Goal: Information Seeking & Learning: Learn about a topic

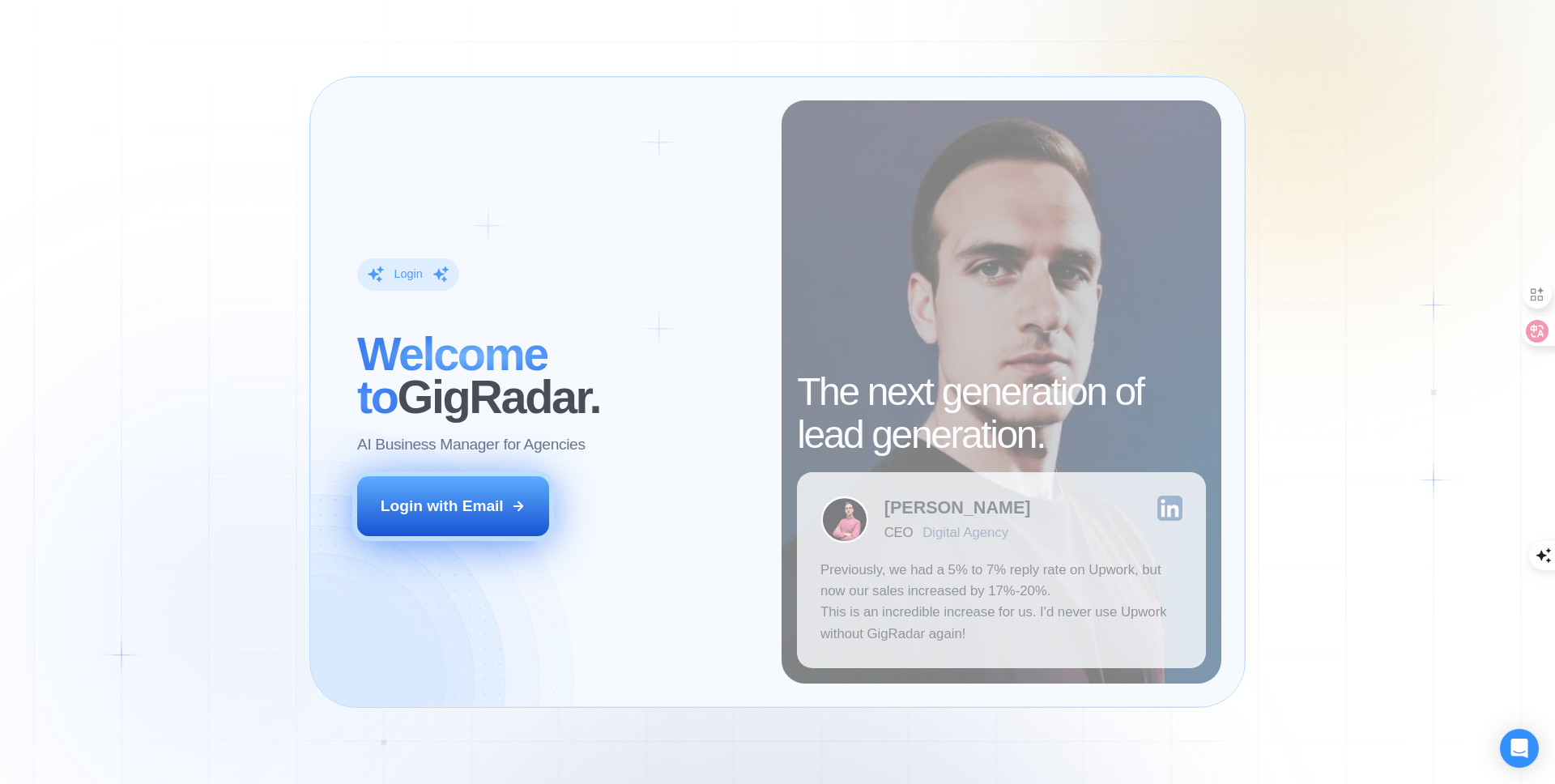
click at [443, 502] on div "Login with Email" at bounding box center [442, 506] width 123 height 21
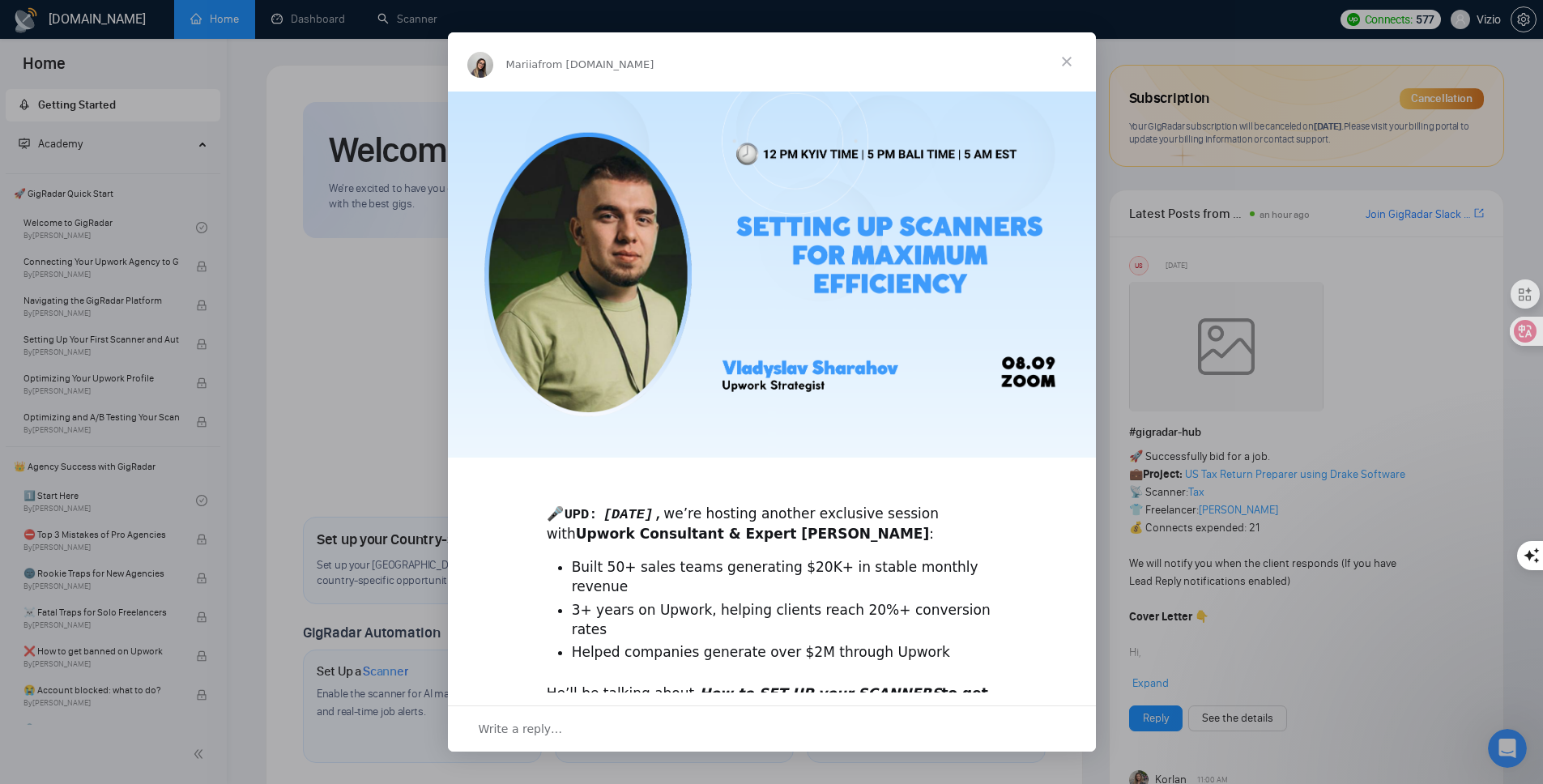
click at [1064, 61] on span "Close" at bounding box center [1066, 61] width 59 height 58
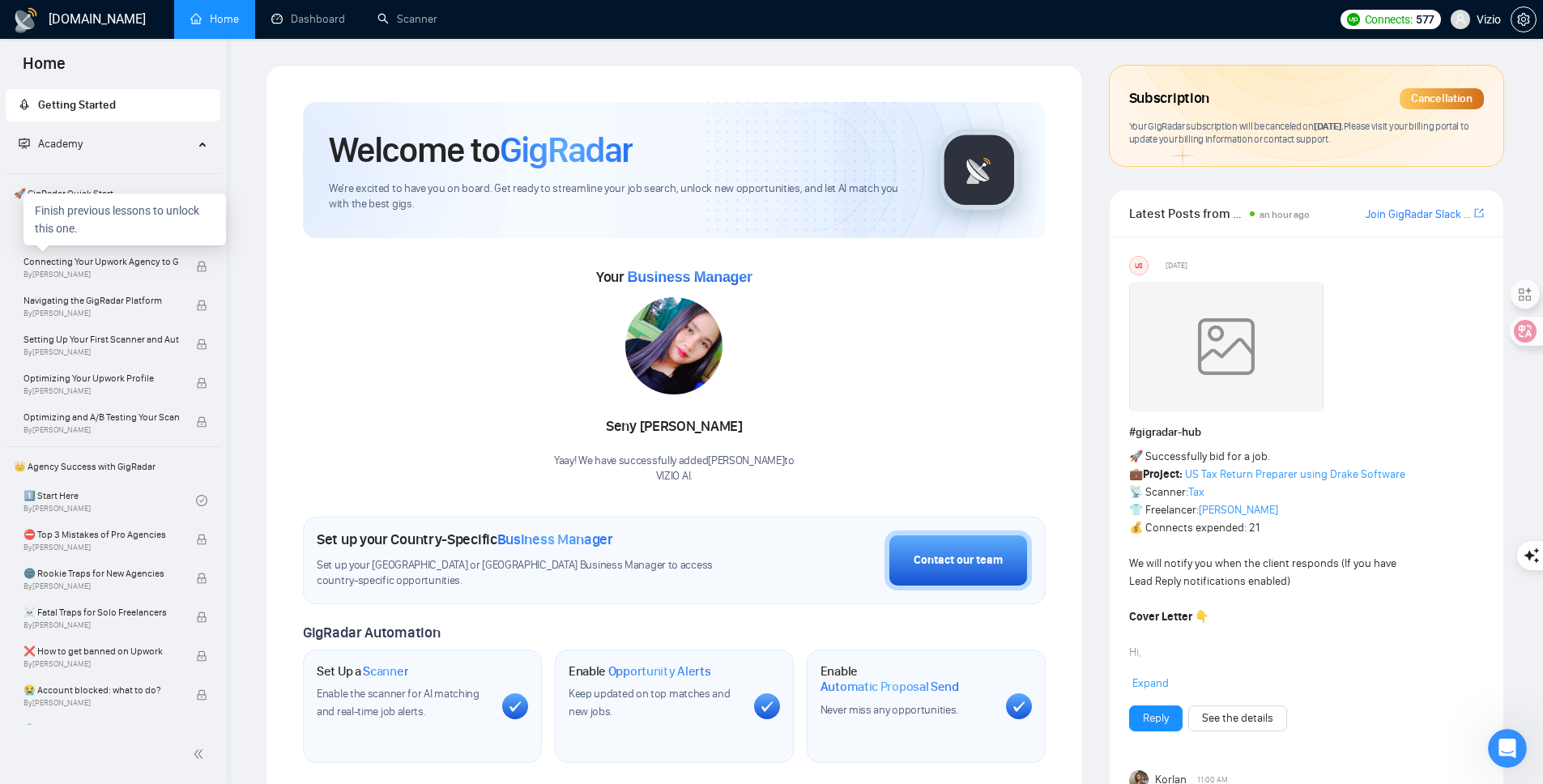
click at [128, 235] on div "Finish previous lessons to unlock this one." at bounding box center [125, 219] width 203 height 52
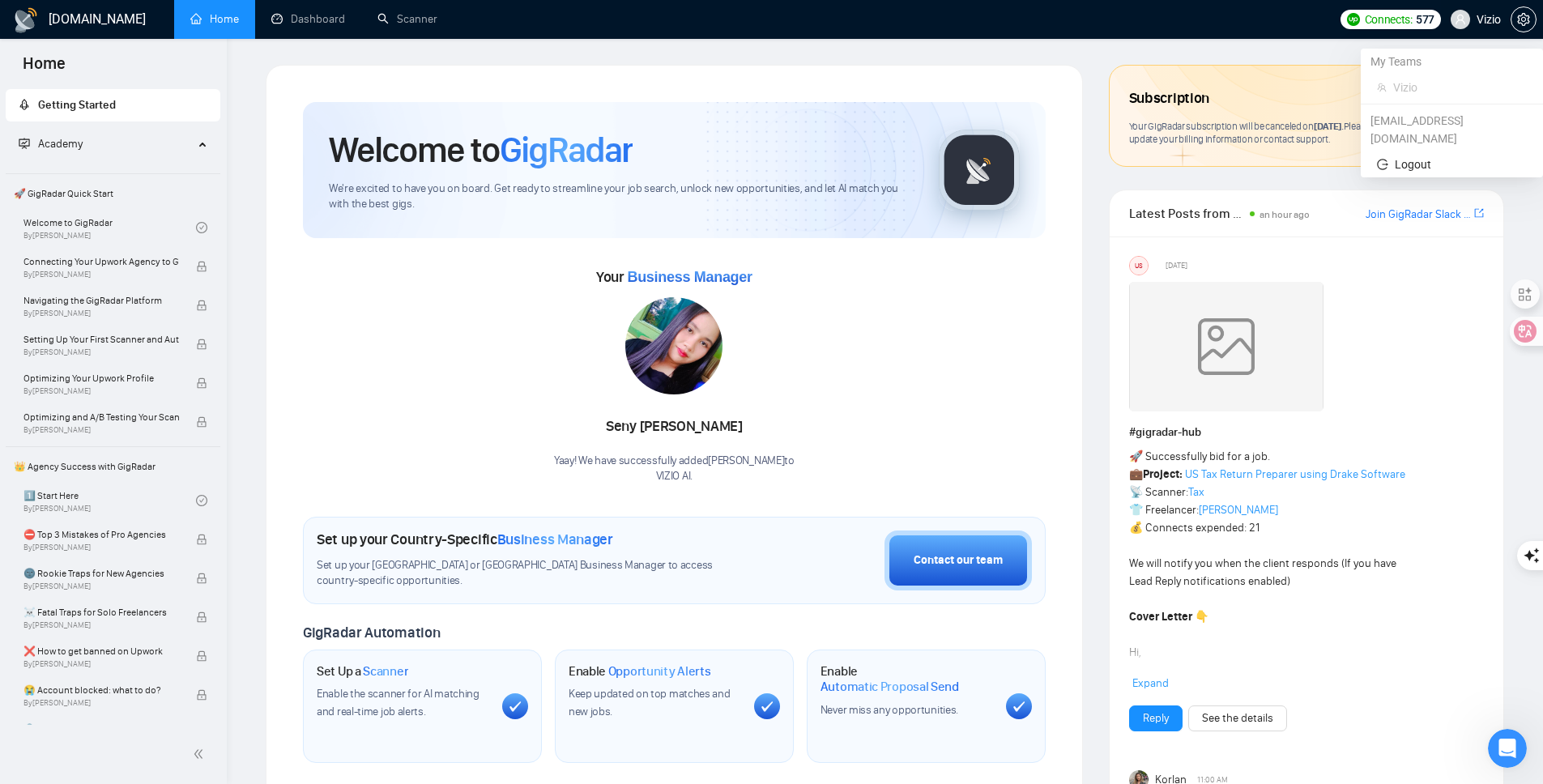
click at [1485, 19] on span "Vizio" at bounding box center [1489, 19] width 24 height 0
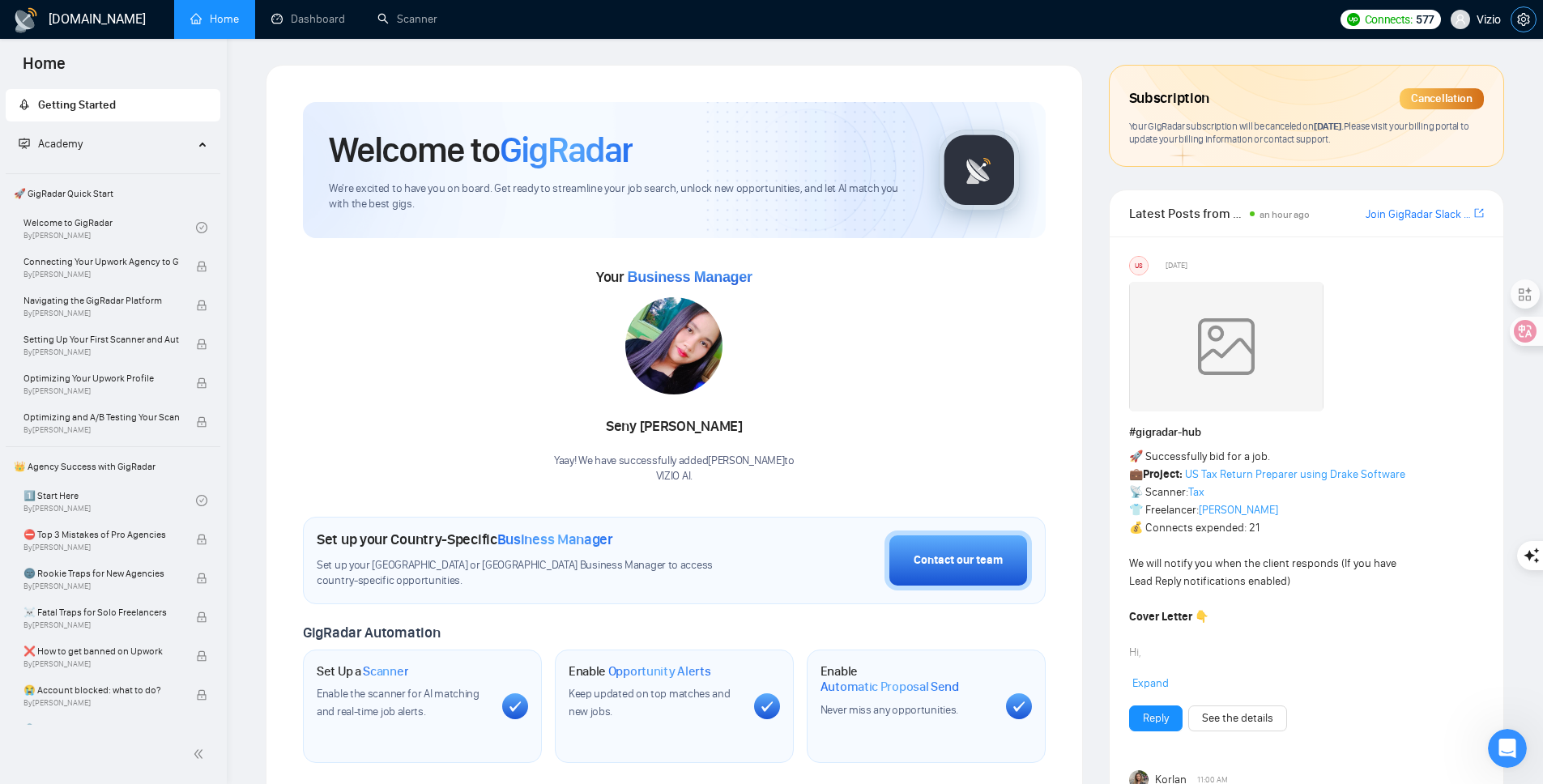
click at [1518, 19] on icon "setting" at bounding box center [1523, 19] width 13 height 13
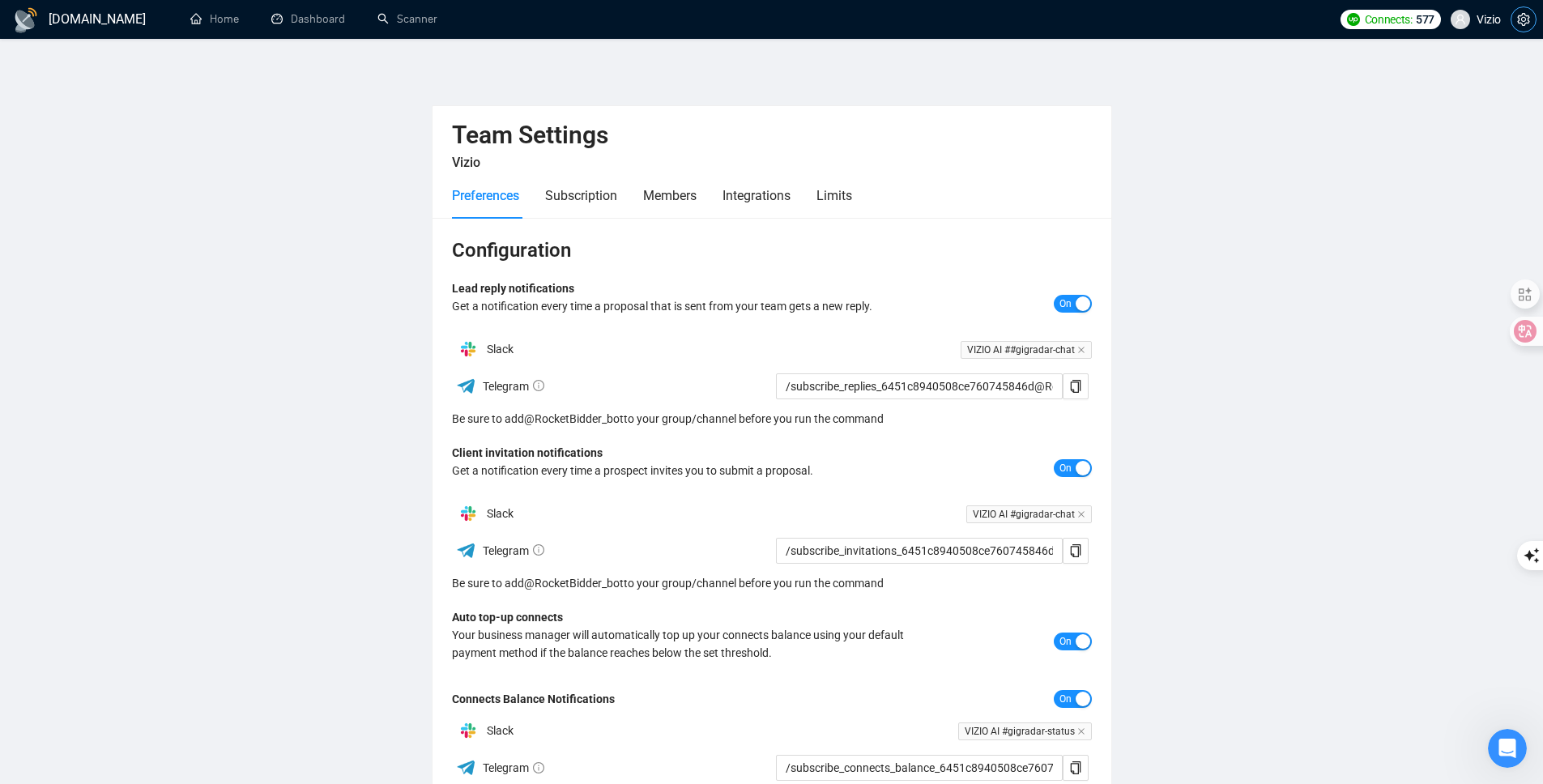
click at [1518, 19] on icon "setting" at bounding box center [1523, 19] width 13 height 13
click at [88, 16] on h1 "[DOMAIN_NAME]" at bounding box center [97, 19] width 97 height 39
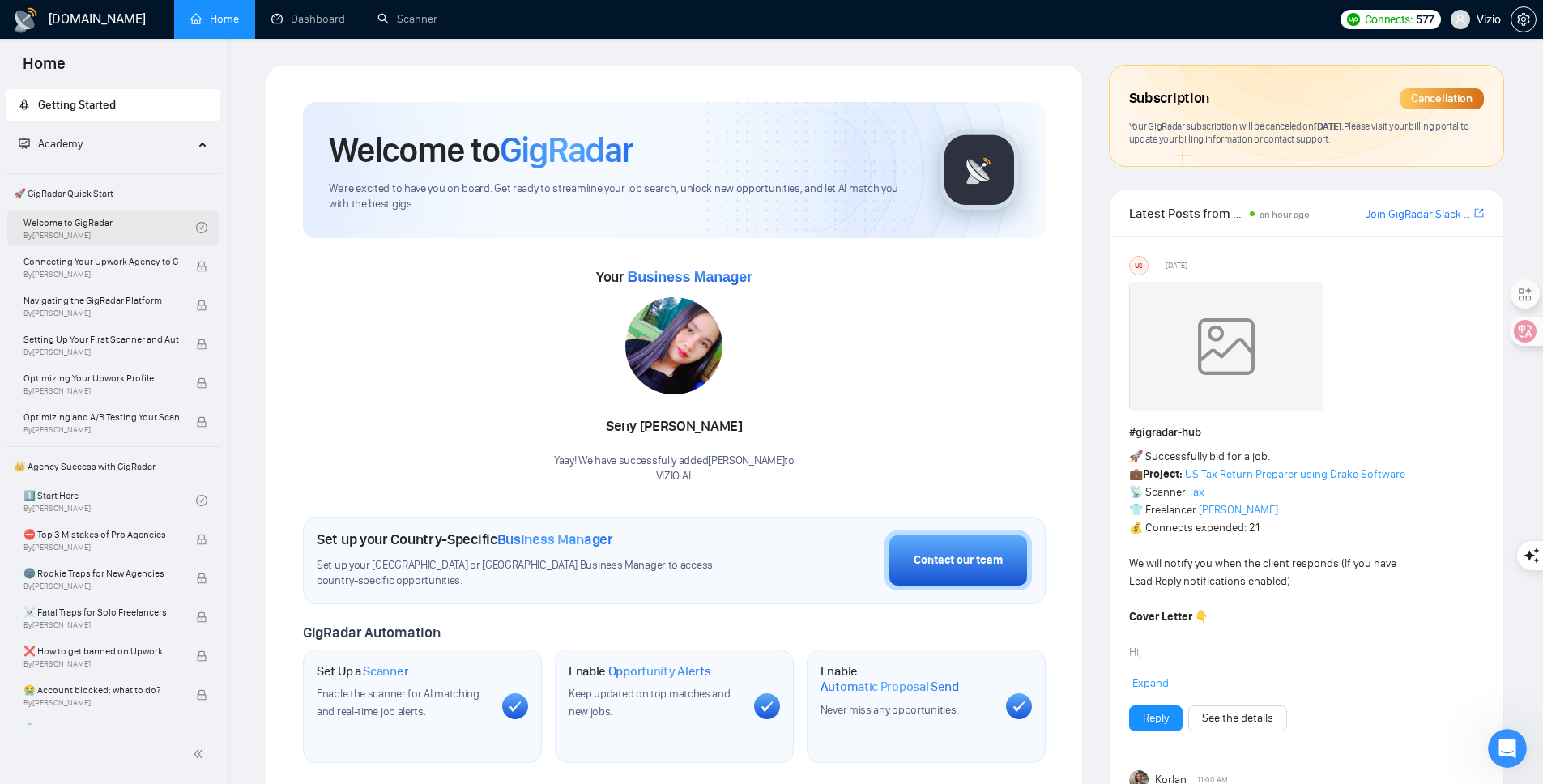
click at [102, 221] on link "Welcome to GigRadar By [PERSON_NAME]" at bounding box center [110, 227] width 173 height 36
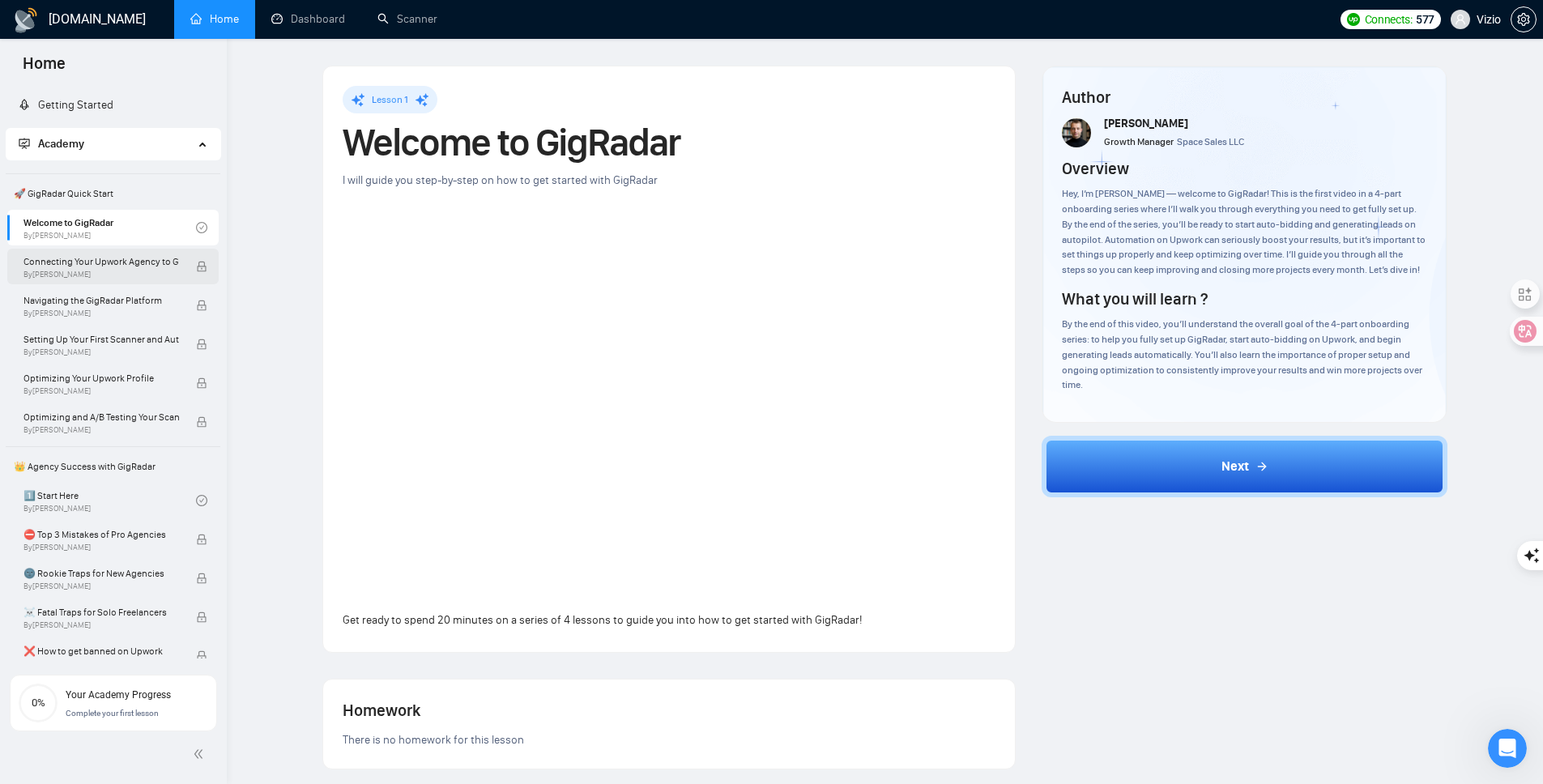
click at [106, 254] on span "Connecting Your Upwork Agency to GigRadar" at bounding box center [101, 261] width 155 height 17
click at [110, 299] on span "Navigating the GigRadar Platform" at bounding box center [101, 300] width 155 height 17
click at [104, 370] on span "Optimizing Your Upwork Profile" at bounding box center [101, 378] width 155 height 17
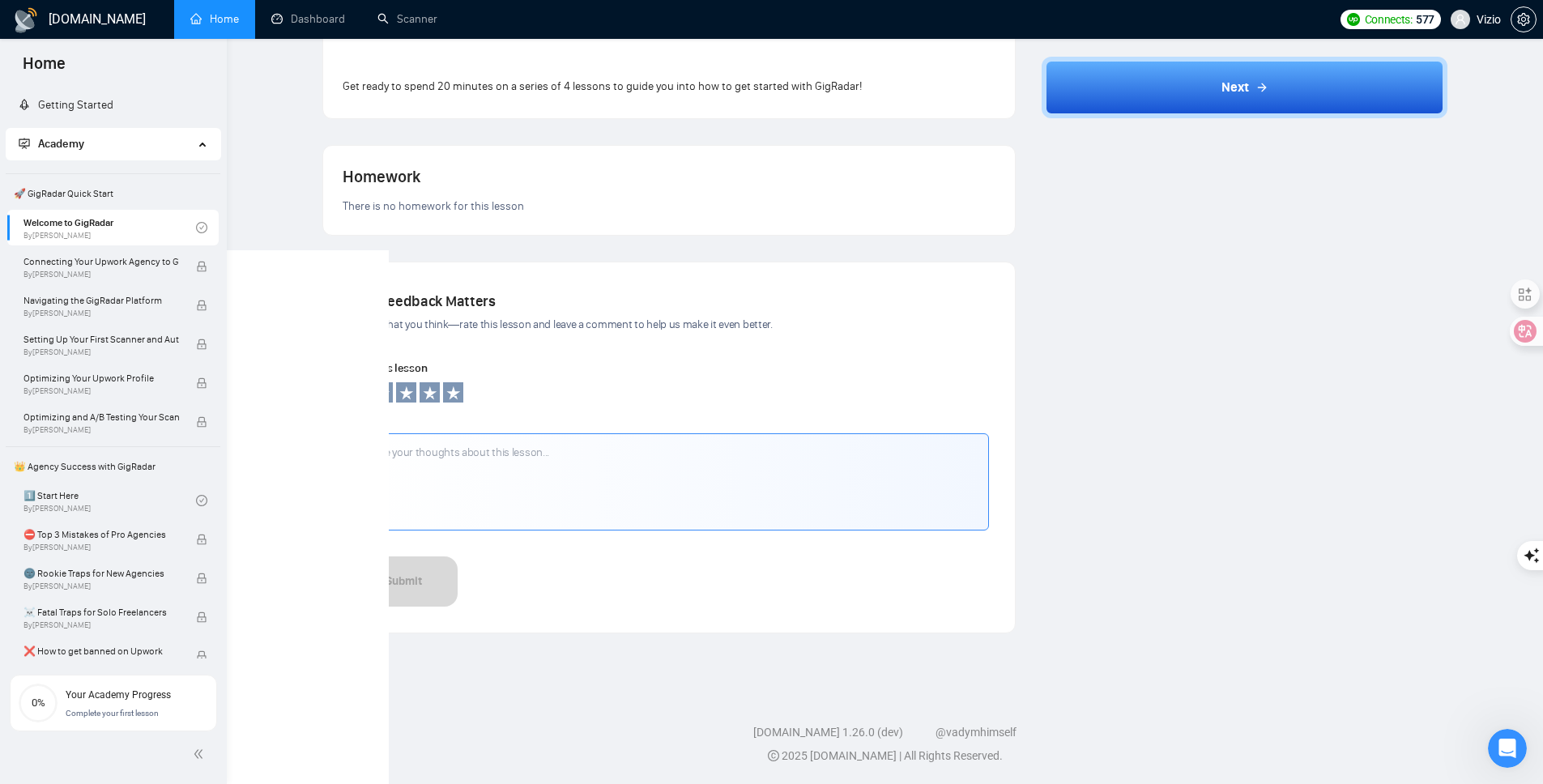
click at [97, 247] on div "Welcome to GigRadar By [PERSON_NAME] Connecting Your Upwork Agency to GigRadar …" at bounding box center [113, 324] width 211 height 230
click at [89, 262] on span "Connecting Your Upwork Agency to GigRadar" at bounding box center [101, 261] width 155 height 17
click at [93, 306] on span "Navigating the GigRadar Platform" at bounding box center [101, 300] width 155 height 17
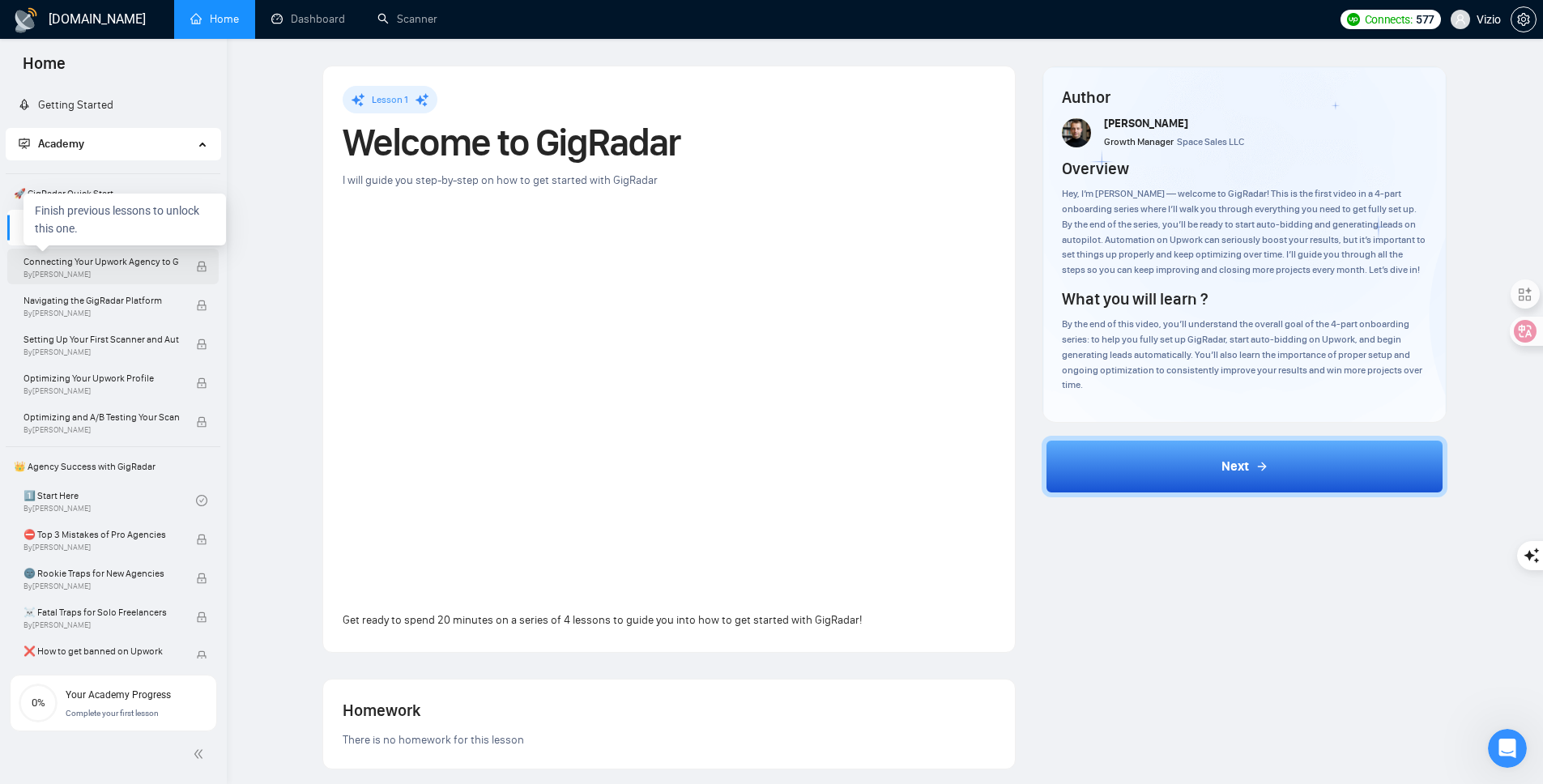
click at [154, 265] on span "Connecting Your Upwork Agency to GigRadar" at bounding box center [101, 261] width 155 height 17
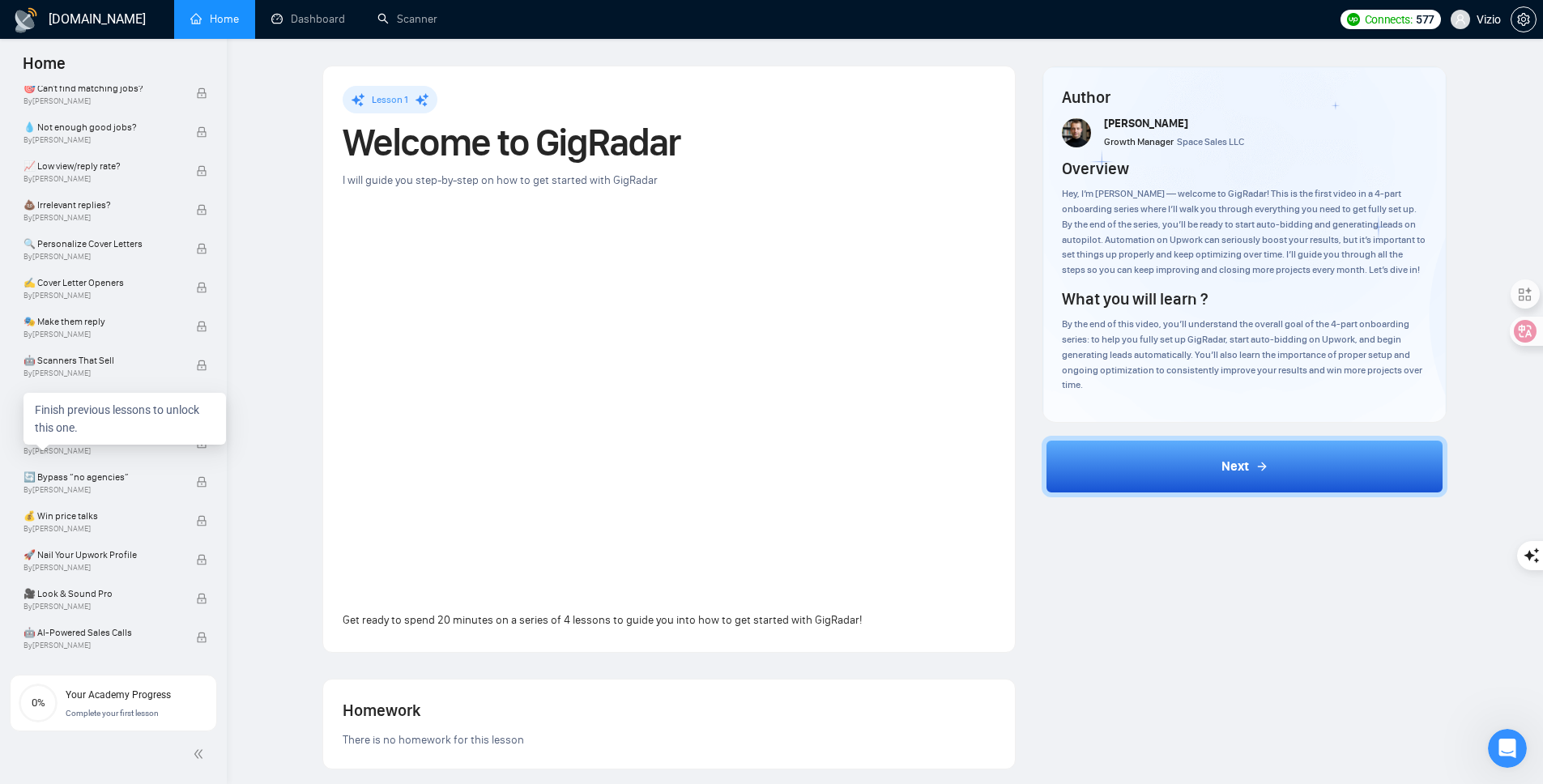
scroll to position [910, 0]
